Goal: Information Seeking & Learning: Learn about a topic

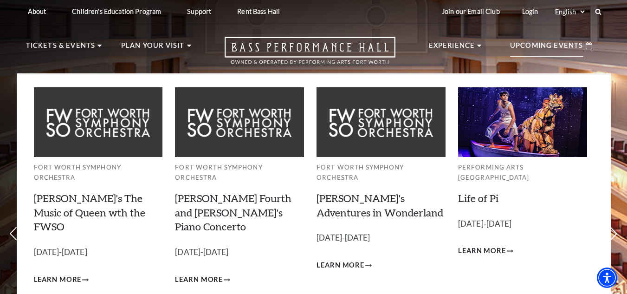
scroll to position [97, 0]
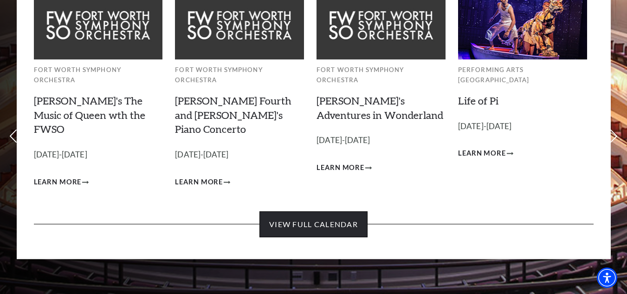
click at [337, 211] on link "View Full Calendar" at bounding box center [313, 224] width 108 height 26
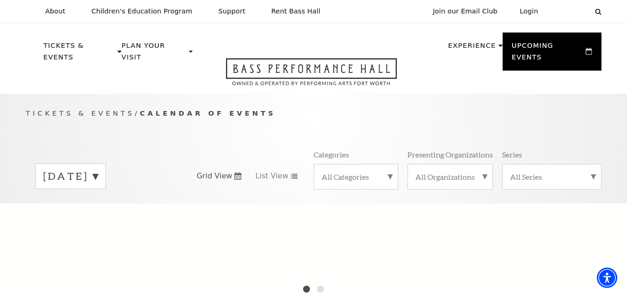
click at [98, 169] on label "[DATE]" at bounding box center [70, 176] width 55 height 14
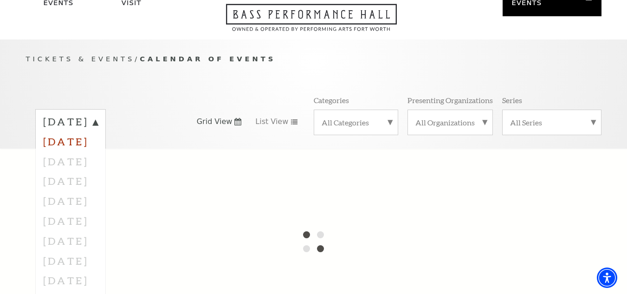
scroll to position [55, 0]
click at [98, 114] on label "[DATE]" at bounding box center [70, 122] width 55 height 17
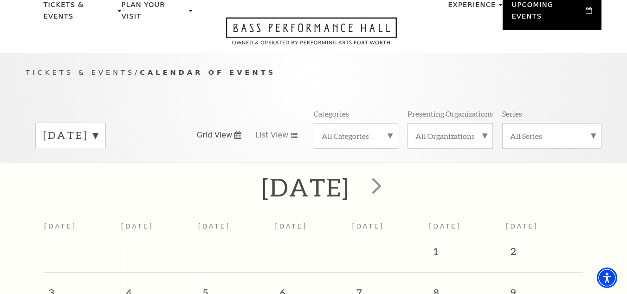
scroll to position [36, 0]
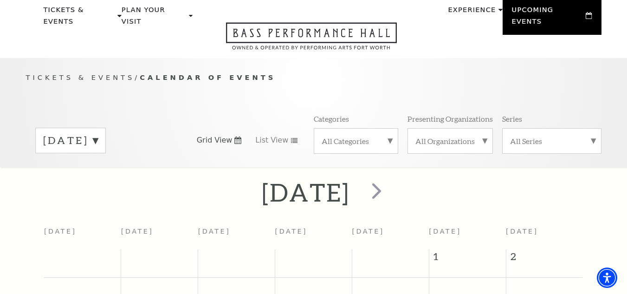
click at [98, 133] on label "[DATE]" at bounding box center [70, 140] width 55 height 14
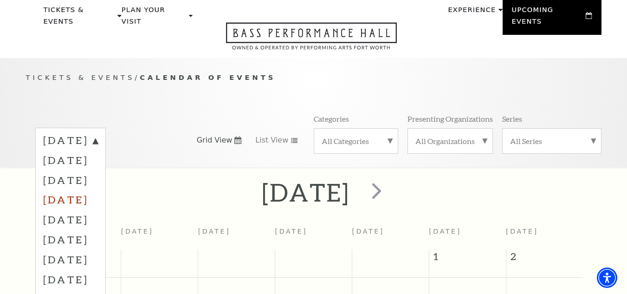
click at [98, 189] on label "[DATE]" at bounding box center [70, 199] width 55 height 20
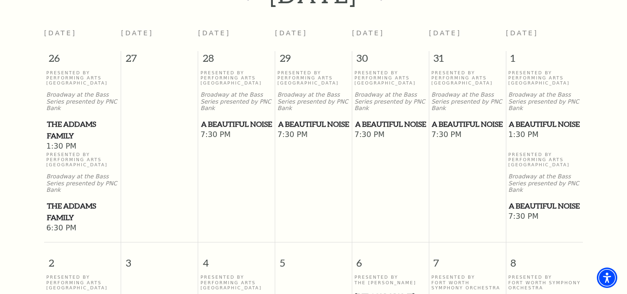
scroll to position [210, 0]
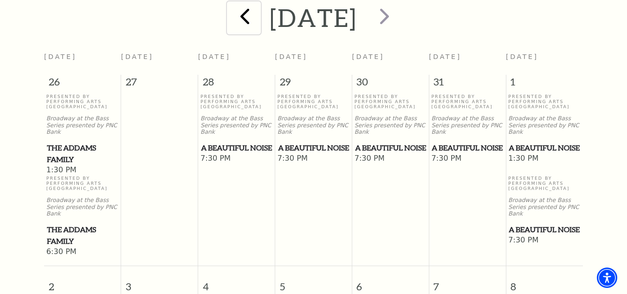
click at [232, 14] on span "prev" at bounding box center [245, 16] width 26 height 26
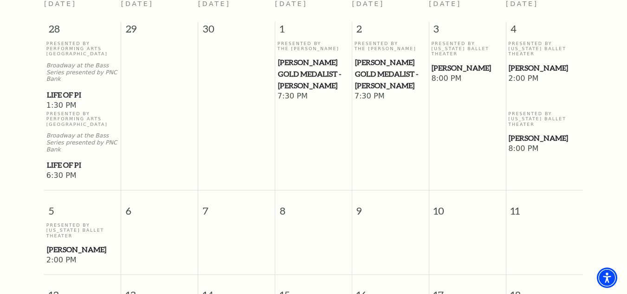
scroll to position [67, 0]
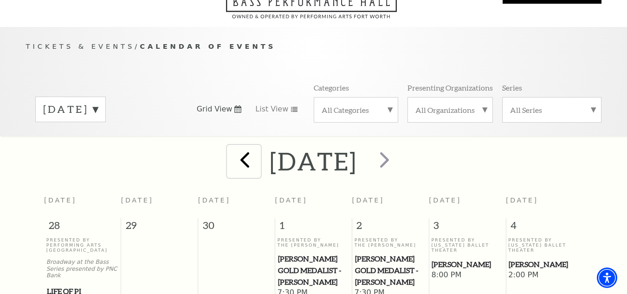
click at [232, 152] on span "prev" at bounding box center [245, 159] width 26 height 26
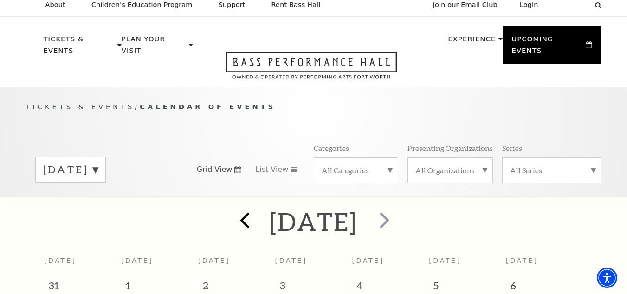
scroll to position [0, 0]
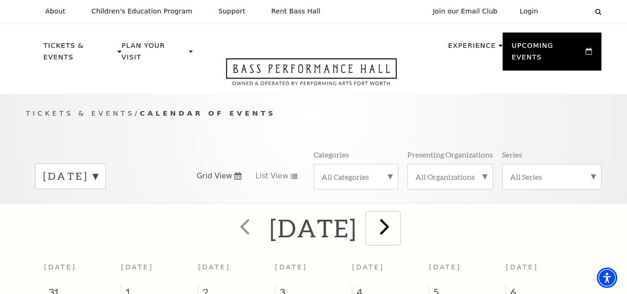
click at [398, 224] on span "next" at bounding box center [384, 226] width 26 height 26
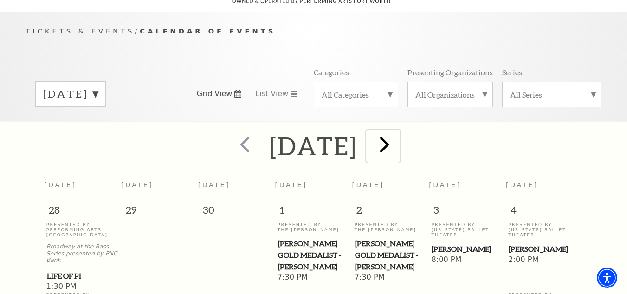
click at [398, 131] on span "next" at bounding box center [384, 144] width 26 height 26
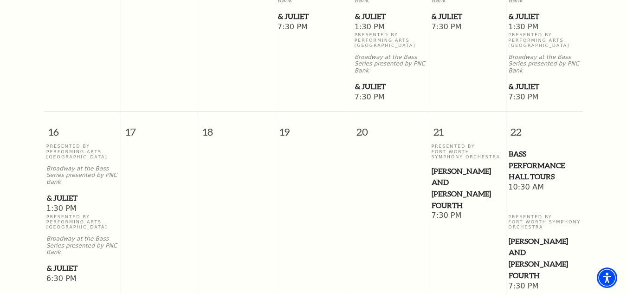
scroll to position [728, 0]
click at [61, 262] on span "& Juliet" at bounding box center [82, 268] width 71 height 12
